Goal: Entertainment & Leisure: Consume media (video, audio)

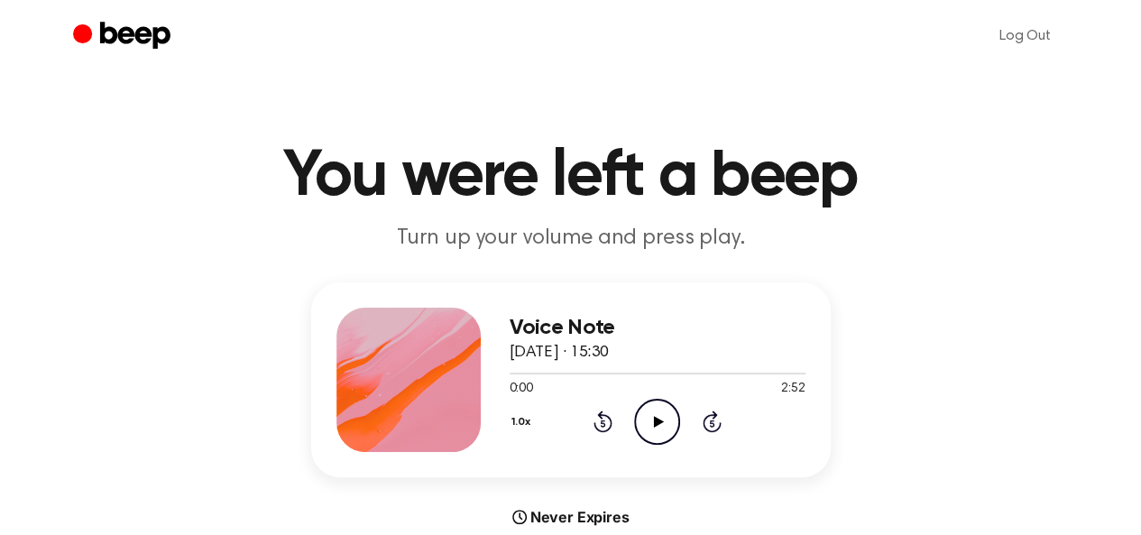
click at [650, 418] on icon "Play Audio" at bounding box center [657, 422] width 46 height 46
click at [1053, 219] on header "You were left a beep Turn up your volume and press play." at bounding box center [571, 198] width 1098 height 109
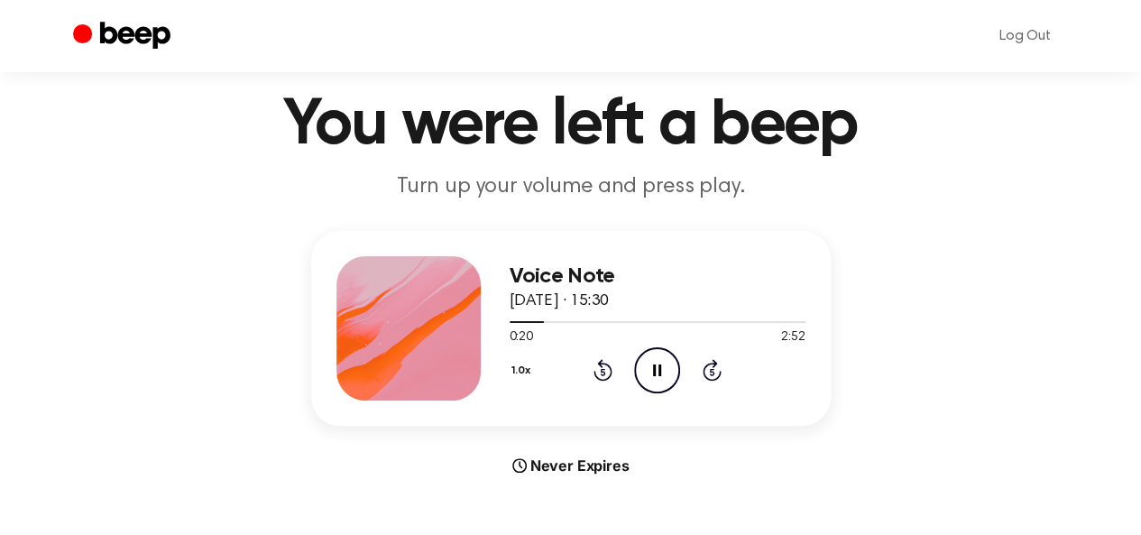
scroll to position [94, 0]
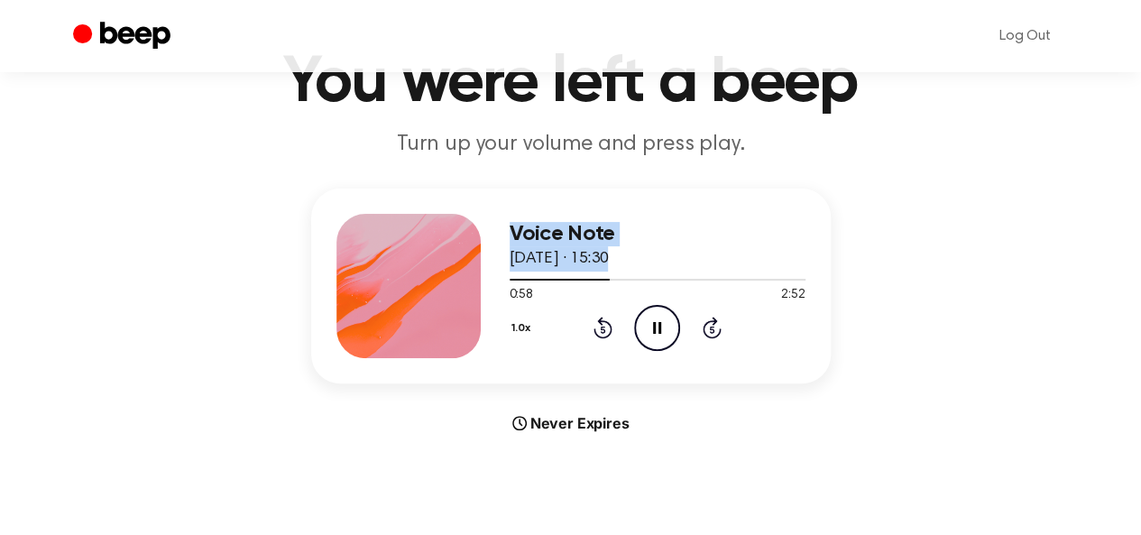
drag, startPoint x: 604, startPoint y: 276, endPoint x: 465, endPoint y: 287, distance: 139.3
click at [465, 287] on div "Voice Note 16 May 2025 · 15:30 0:58 2:52 Your browser does not support the [obj…" at bounding box center [570, 285] width 519 height 195
click at [518, 318] on button "1.0x" at bounding box center [524, 328] width 28 height 31
click at [543, 400] on span "0.8x" at bounding box center [539, 403] width 23 height 19
click at [877, 273] on div "Voice Note 16 May 2025 · 15:30 1:03 2:52 Your browser does not support the [obj…" at bounding box center [571, 310] width 1098 height 245
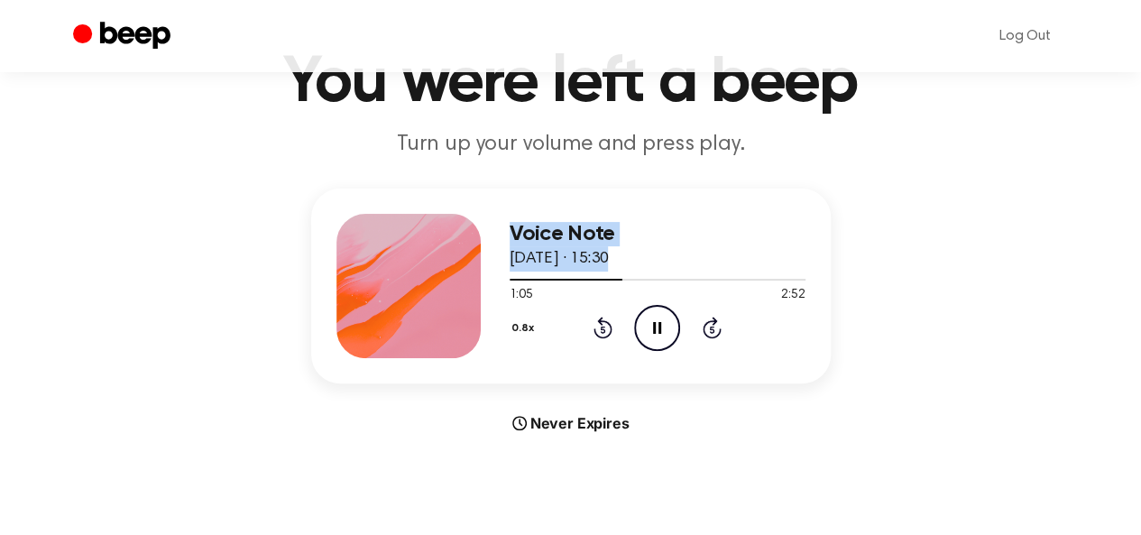
drag, startPoint x: 620, startPoint y: 274, endPoint x: 464, endPoint y: 284, distance: 156.3
click at [464, 284] on div "Voice Note 16 May 2025 · 15:30 1:05 2:52 Your browser does not support the [obj…" at bounding box center [570, 285] width 519 height 195
click at [938, 266] on div "Voice Note 16 May 2025 · 15:30 1:06 2:52 Your browser does not support the [obj…" at bounding box center [571, 310] width 1098 height 245
click at [510, 279] on div at bounding box center [568, 280] width 117 height 2
click at [510, 279] on div at bounding box center [658, 278] width 296 height 14
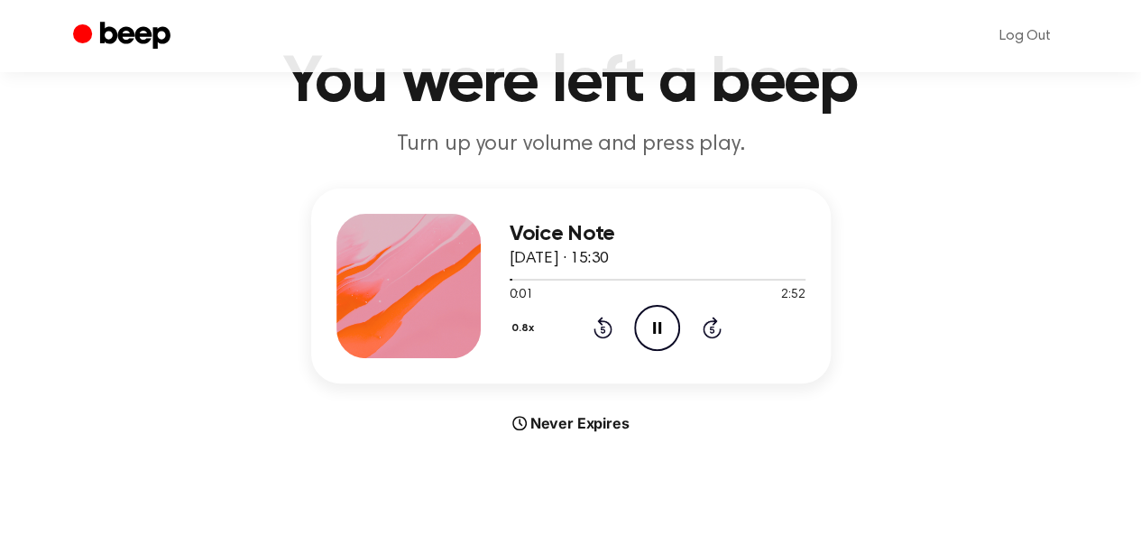
click at [527, 326] on button "0.8x" at bounding box center [526, 328] width 32 height 31
click at [1055, 169] on main "You were left a beep Turn up your volume and press play. Voice Note 16 May 2025…" at bounding box center [570, 445] width 1141 height 1078
click at [1029, 214] on div "Voice Note 16 May 2025 · 15:30 0:05 2:52 Your browser does not support the [obj…" at bounding box center [571, 310] width 1098 height 245
click at [988, 340] on div "Voice Note 16 May 2025 · 15:30 0:11 2:52 Your browser does not support the [obj…" at bounding box center [571, 310] width 1098 height 245
click at [988, 340] on div "Voice Note 16 May 2025 · 15:30 0:12 2:52 Your browser does not support the [obj…" at bounding box center [571, 310] width 1098 height 245
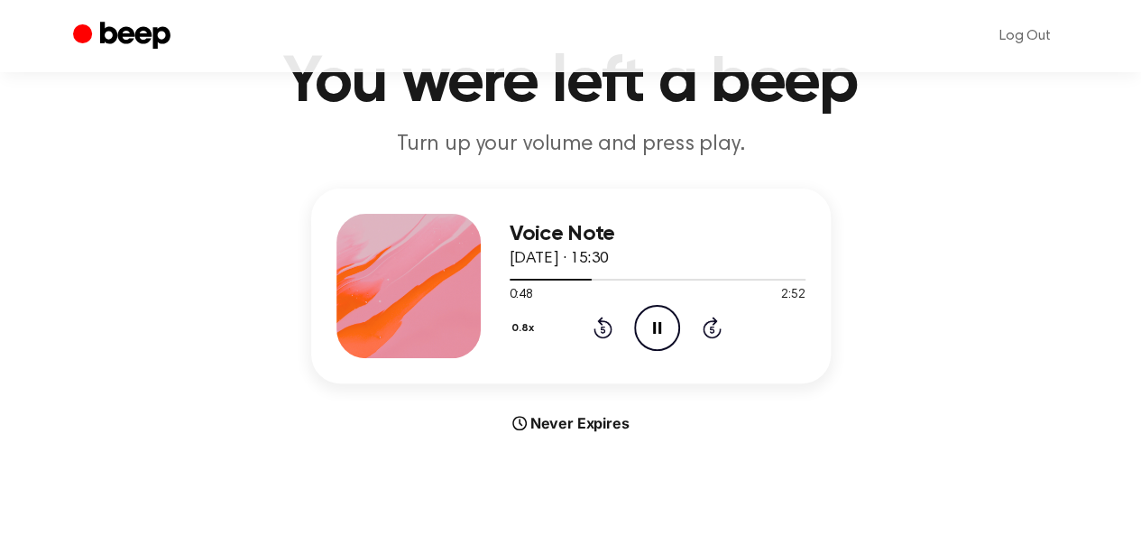
click at [1006, 183] on main "You were left a beep Turn up your volume and press play. Voice Note 16 May 2025…" at bounding box center [570, 445] width 1141 height 1078
click at [929, 252] on div "Voice Note 16 May 2025 · 15:30 2:28 2:52 Your browser does not support the [obj…" at bounding box center [571, 310] width 1098 height 245
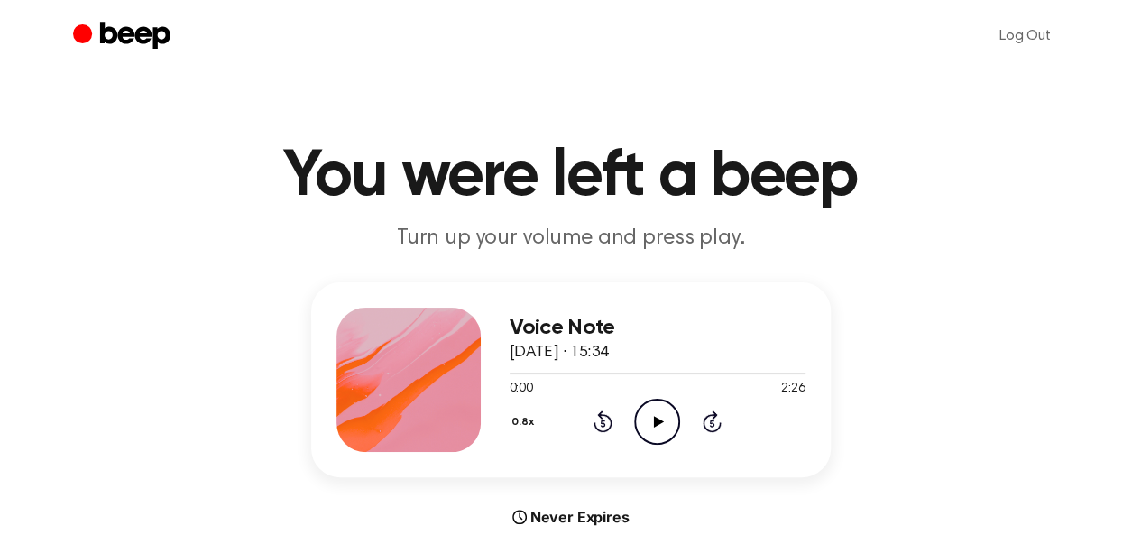
click at [673, 416] on icon "Play Audio" at bounding box center [657, 422] width 46 height 46
click at [664, 418] on icon "Pause Audio" at bounding box center [657, 422] width 46 height 46
